Goal: Transaction & Acquisition: Obtain resource

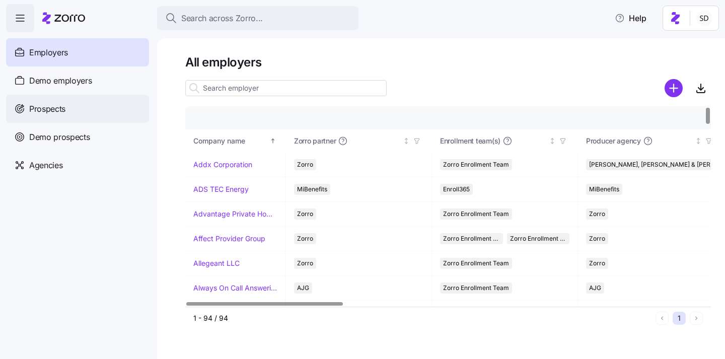
click at [35, 111] on span "Prospects" at bounding box center [47, 109] width 36 height 13
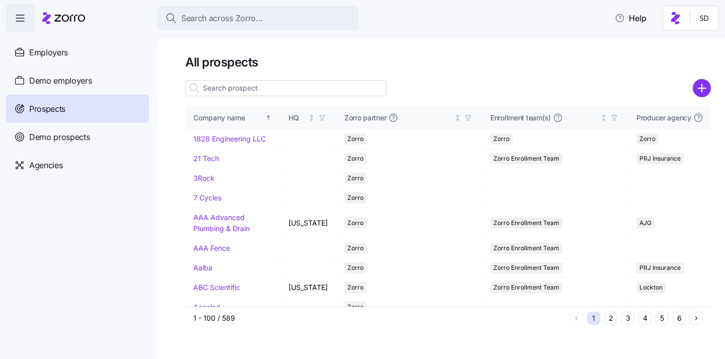
click at [255, 92] on input at bounding box center [286, 88] width 202 height 16
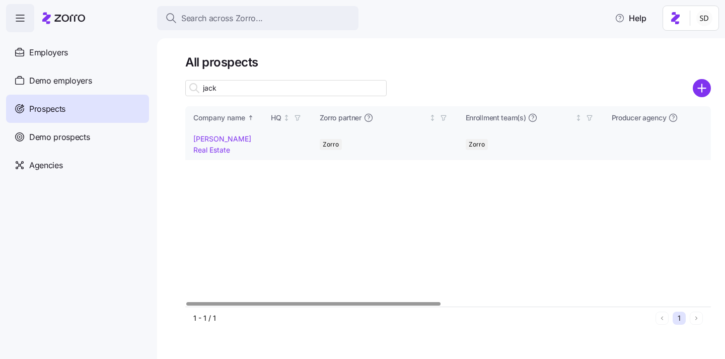
type input "jack"
click at [202, 138] on link "Jack White Real Estate" at bounding box center [222, 145] width 58 height 20
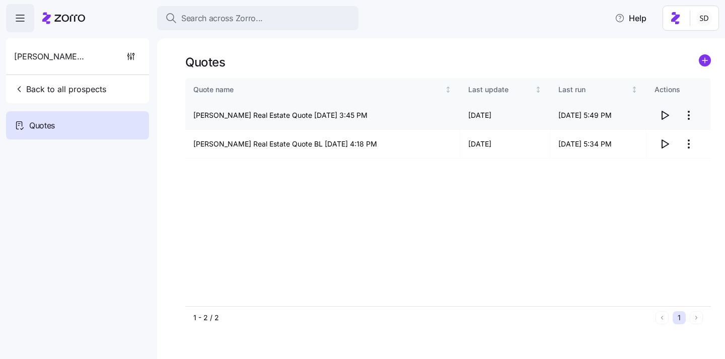
click at [665, 116] on icon "button" at bounding box center [665, 115] width 12 height 12
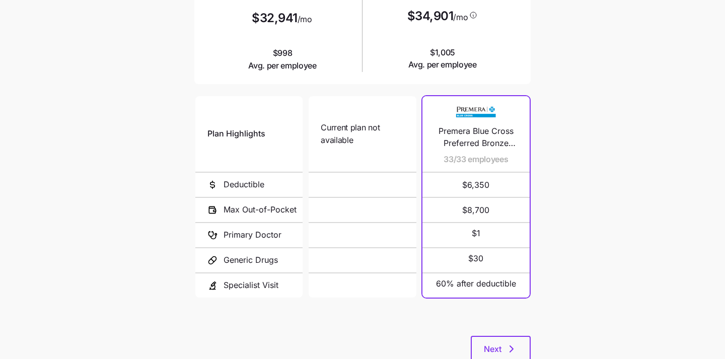
scroll to position [190, 0]
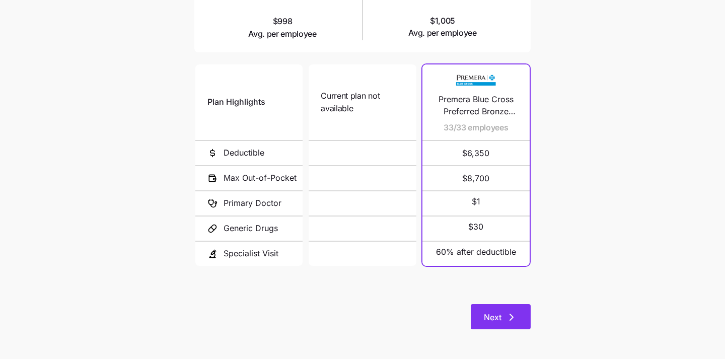
click at [496, 320] on span "Next" at bounding box center [493, 317] width 18 height 12
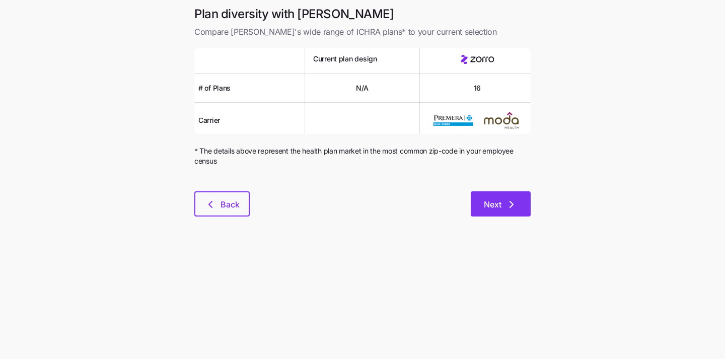
click at [498, 196] on button "Next" at bounding box center [501, 203] width 60 height 25
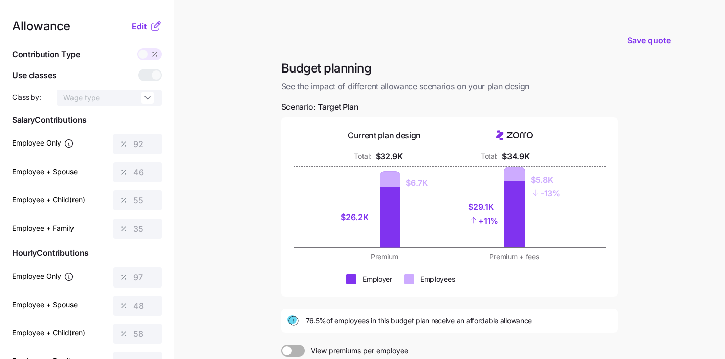
click at [145, 50] on span at bounding box center [143, 54] width 9 height 9
click at [143, 22] on span "Edit" at bounding box center [139, 26] width 15 height 12
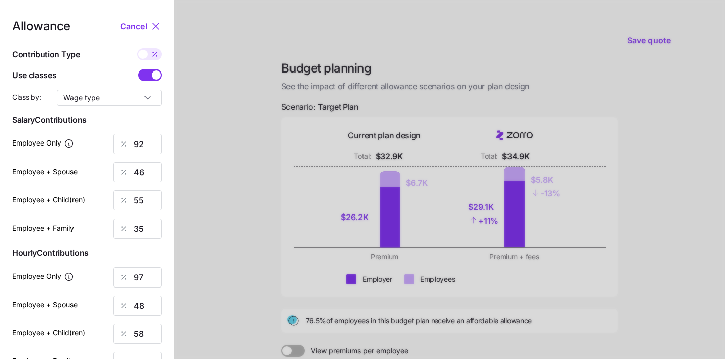
click at [148, 53] on span at bounding box center [155, 54] width 14 height 12
click at [138, 48] on input "checkbox" at bounding box center [138, 48] width 0 height 0
type input "1000"
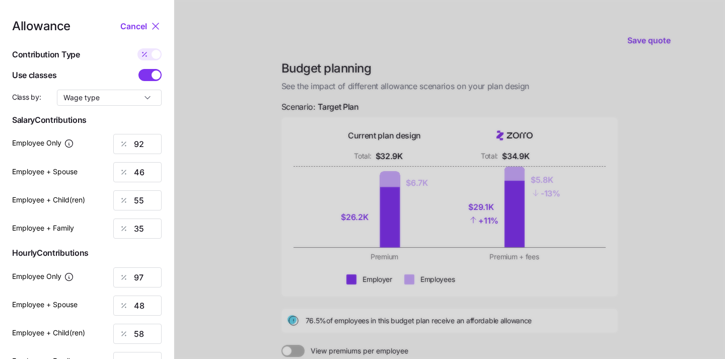
type input "1000"
type input "1052"
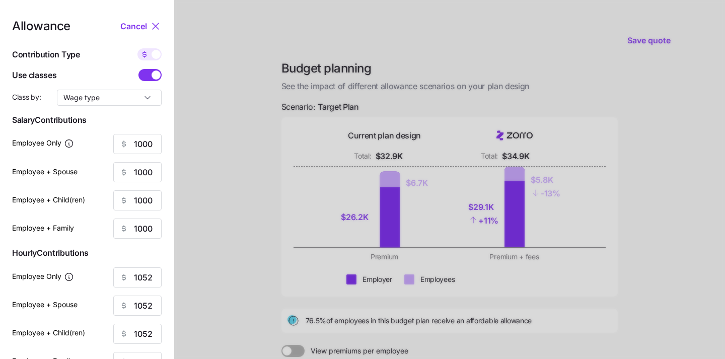
click at [153, 55] on span at bounding box center [156, 54] width 9 height 9
click at [138, 48] on input "checkbox" at bounding box center [138, 48] width 0 height 0
type input "92"
type input "46"
type input "55"
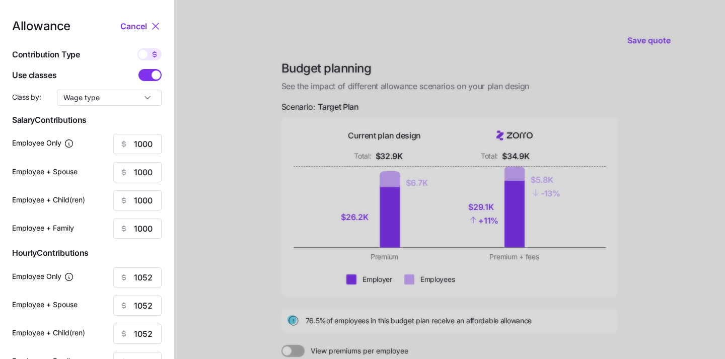
type input "35"
type input "97"
type input "48"
type input "58"
type input "36"
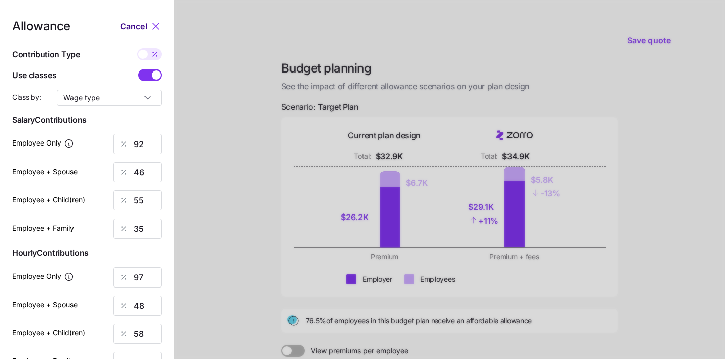
click at [130, 27] on span "Cancel" at bounding box center [133, 26] width 27 height 12
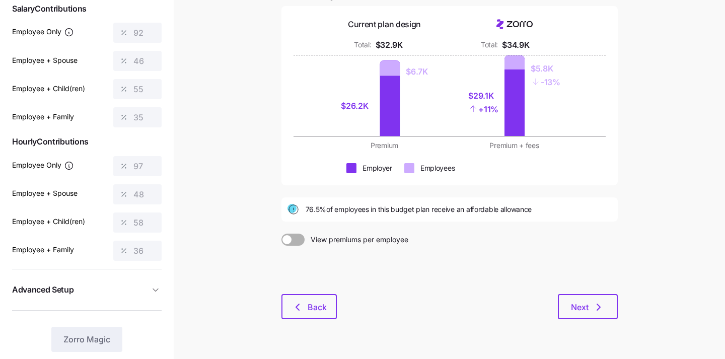
scroll to position [136, 0]
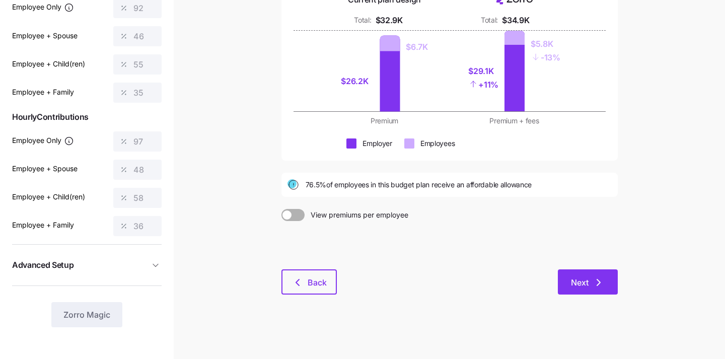
click at [602, 281] on icon "button" at bounding box center [599, 283] width 12 height 12
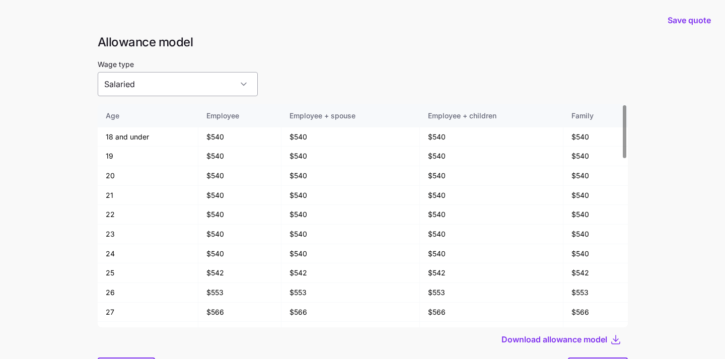
click at [213, 91] on input "Salaried" at bounding box center [178, 84] width 160 height 24
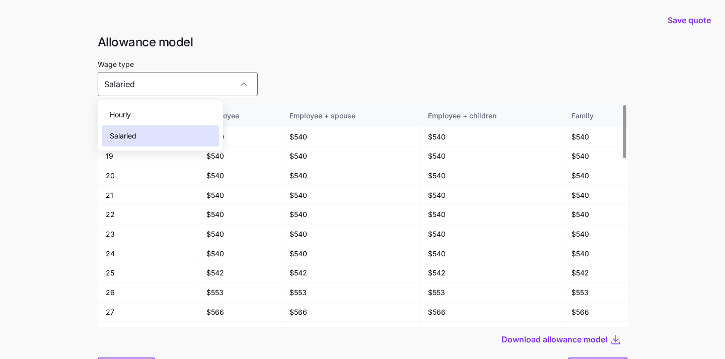
click at [276, 77] on div "Wage type Salaried" at bounding box center [363, 77] width 531 height 38
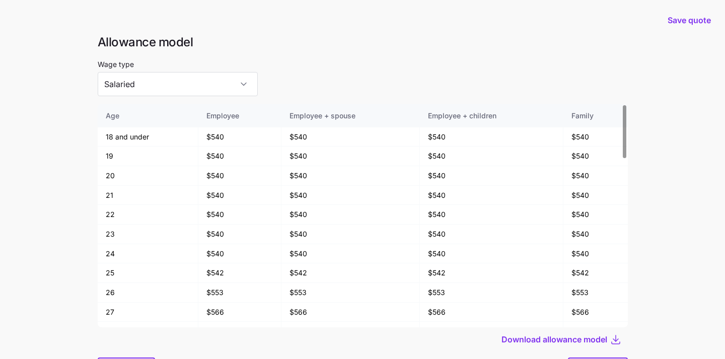
scroll to position [54, 0]
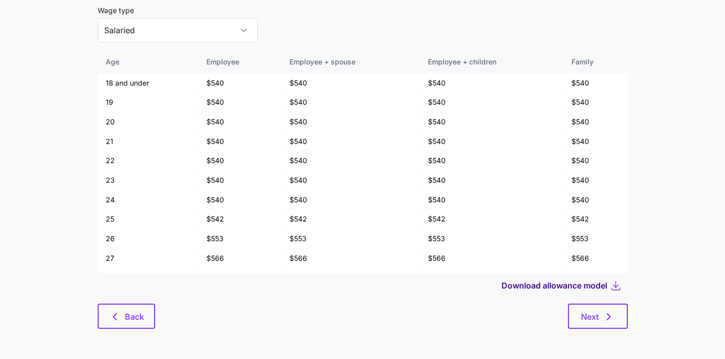
click at [557, 285] on span "Download allowance model" at bounding box center [555, 286] width 106 height 12
click at [675, 336] on main "Save quote Allowance model Wage type Salaried Age Employee Employee + spouse Em…" at bounding box center [362, 152] width 725 height 413
click at [209, 33] on input "Salaried" at bounding box center [178, 30] width 160 height 24
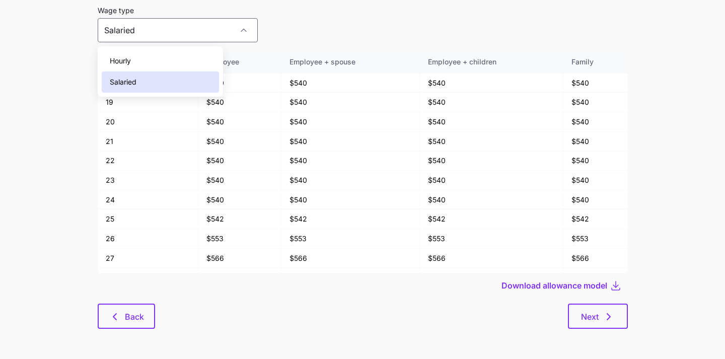
click at [177, 62] on div "Hourly" at bounding box center [161, 60] width 118 height 21
type input "Hourly"
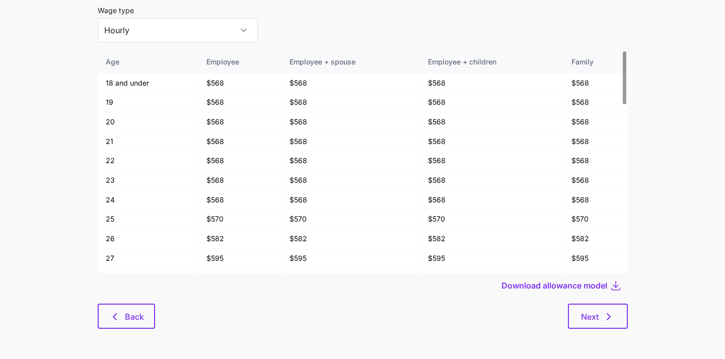
click at [524, 315] on div "Next" at bounding box center [391, 316] width 473 height 25
click at [591, 287] on span "Download allowance model" at bounding box center [555, 286] width 106 height 12
click at [665, 167] on main "Save quote Allowance model Wage type Hourly Age Employee Employee + spouse Empl…" at bounding box center [362, 152] width 725 height 413
